Goal: Task Accomplishment & Management: Manage account settings

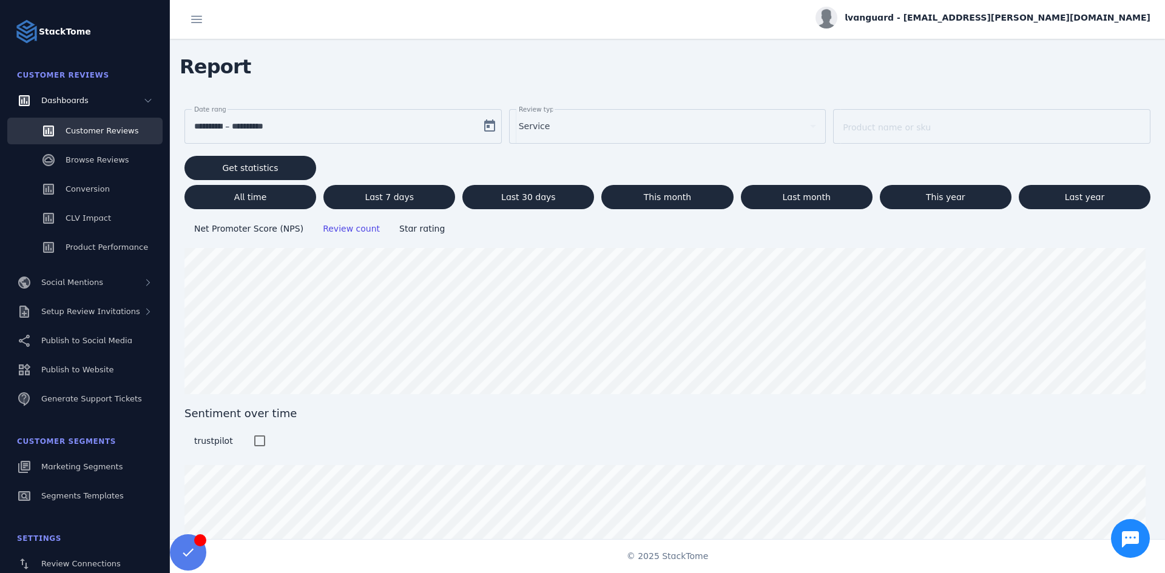
click at [1108, 14] on span "lvanguard - [EMAIL_ADDRESS][PERSON_NAME][DOMAIN_NAME]" at bounding box center [997, 18] width 306 height 13
click at [1103, 71] on span "Billing" at bounding box center [1107, 77] width 26 height 15
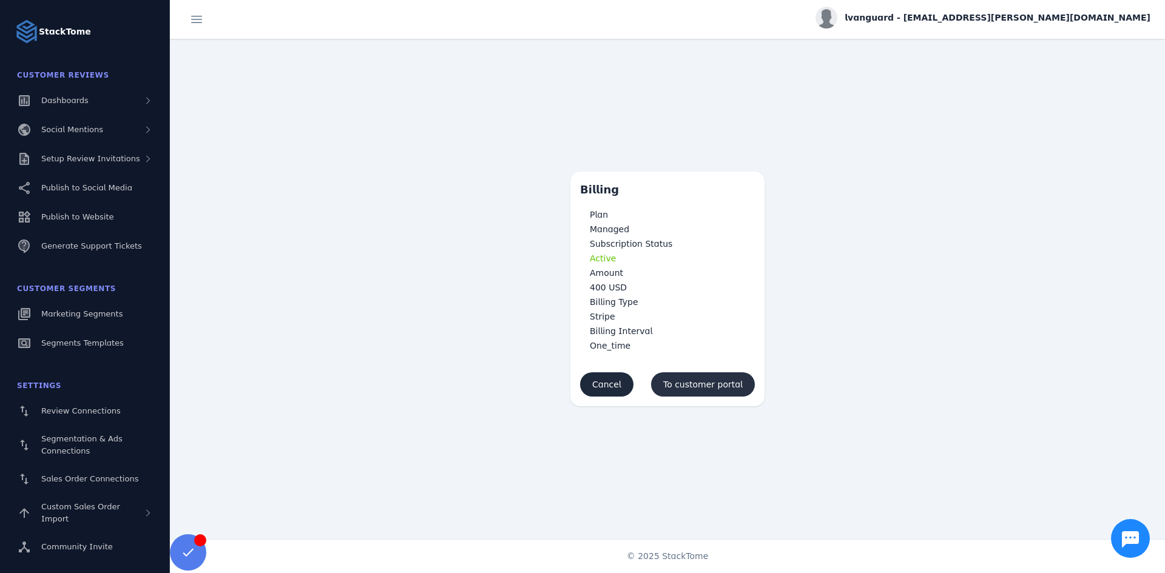
click at [693, 380] on span "To customer portal" at bounding box center [702, 384] width 79 height 8
